Goal: Information Seeking & Learning: Learn about a topic

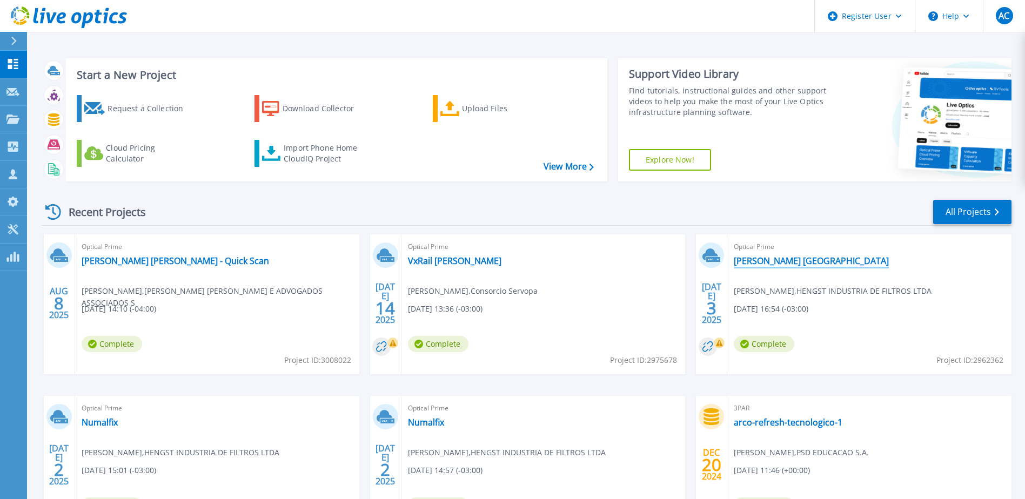
click at [752, 261] on link "[PERSON_NAME] [GEOGRAPHIC_DATA]" at bounding box center [811, 261] width 155 height 11
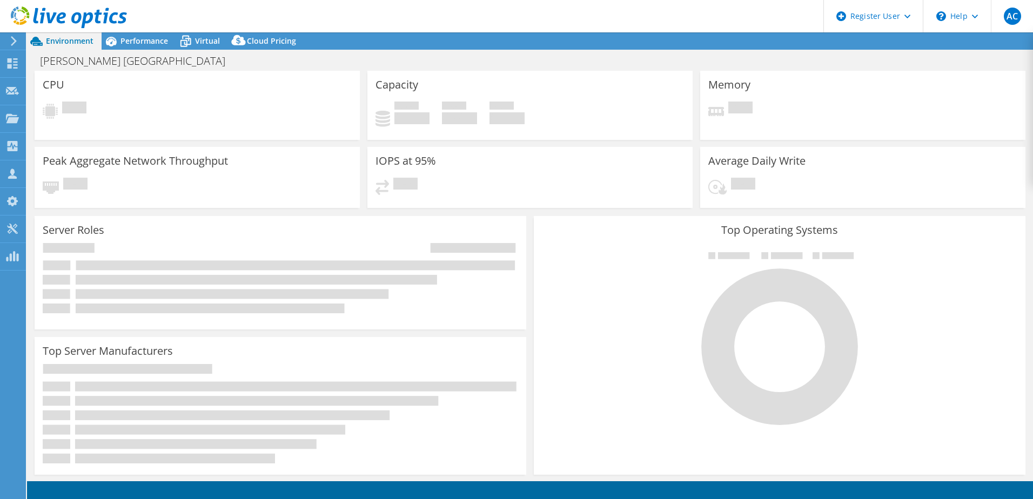
select select "USD"
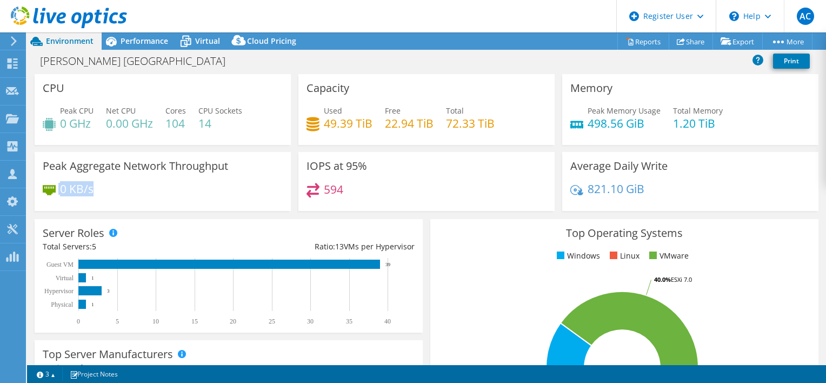
drag, startPoint x: 92, startPoint y: 191, endPoint x: 33, endPoint y: 192, distance: 58.9
click at [33, 192] on div "Peak Aggregate Network Throughput 0 KB/s" at bounding box center [163, 181] width 264 height 59
drag, startPoint x: 318, startPoint y: 166, endPoint x: 383, endPoint y: 197, distance: 71.5
click at [383, 197] on div "IOPS at 95% 594" at bounding box center [426, 181] width 256 height 59
drag, startPoint x: 43, startPoint y: 163, endPoint x: 186, endPoint y: 192, distance: 146.2
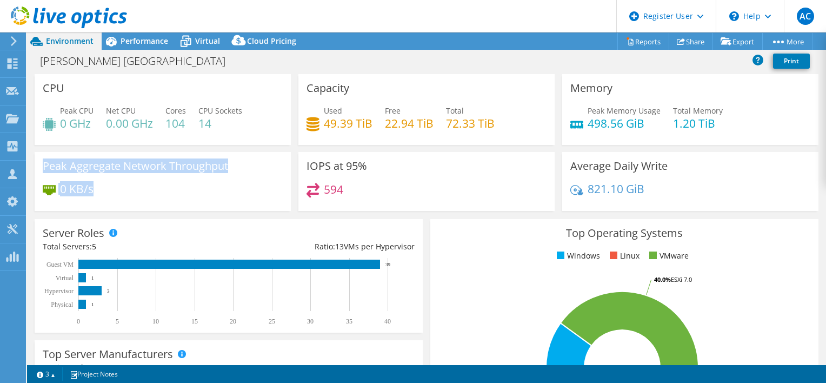
click at [186, 192] on div "Peak Aggregate Network Throughput 0 KB/s" at bounding box center [163, 181] width 256 height 59
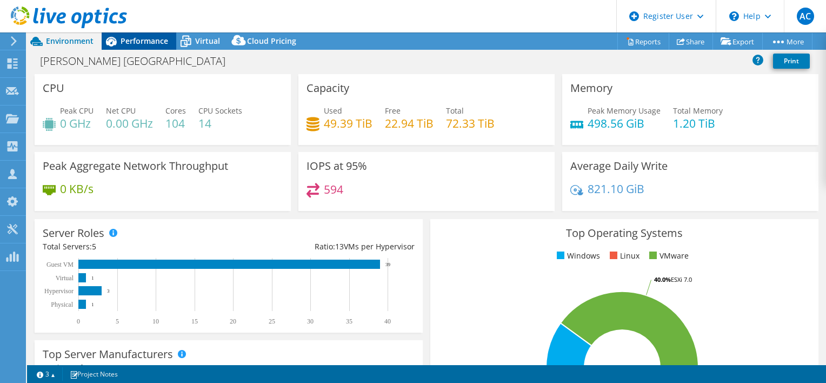
click at [144, 44] on span "Performance" at bounding box center [144, 41] width 48 height 10
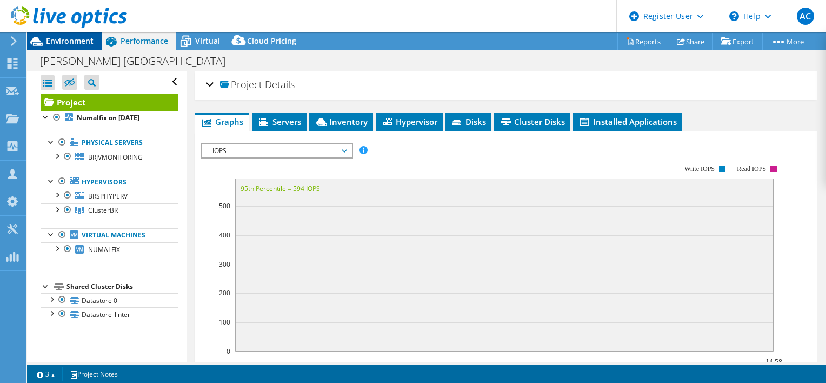
click at [73, 41] on span "Environment" at bounding box center [70, 41] width 48 height 10
